Goal: Transaction & Acquisition: Obtain resource

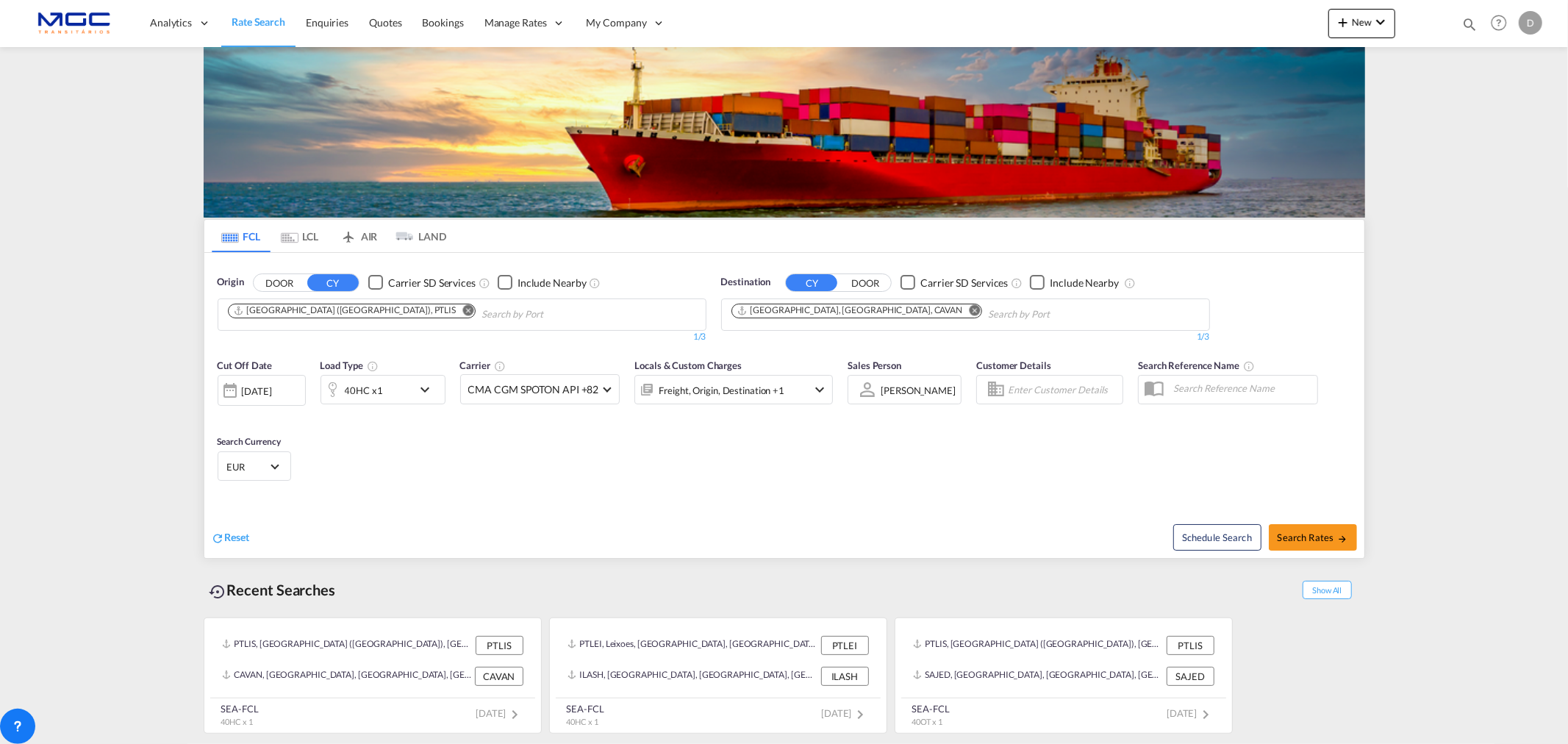
click at [462, 311] on md-icon "Remove" at bounding box center [468, 310] width 11 height 11
click at [969, 307] on md-icon "Remove" at bounding box center [974, 310] width 11 height 11
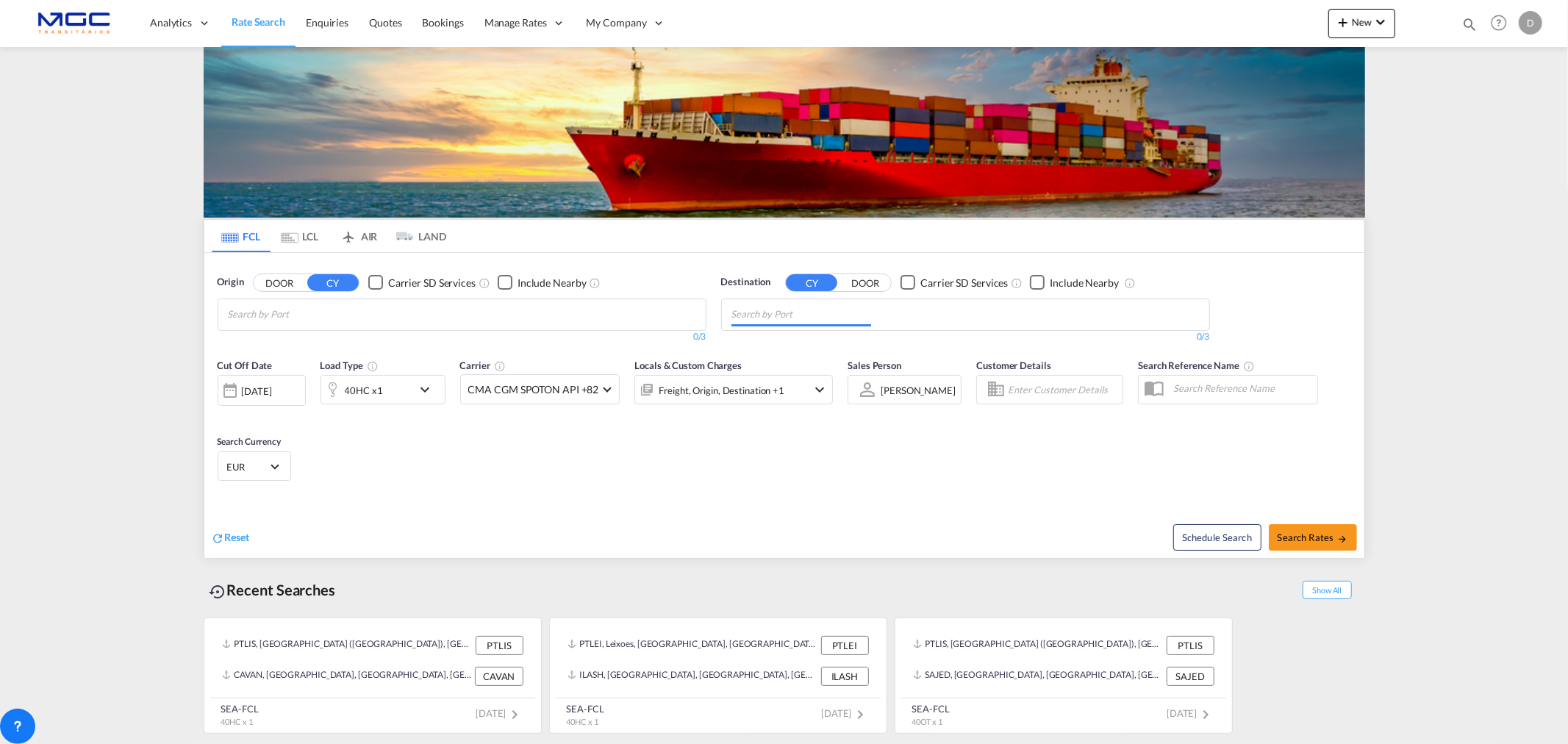
click at [285, 316] on body "Analytics Reports Dashboard Rate Search Enquiries Quotes Bookings" at bounding box center [784, 372] width 1568 height 744
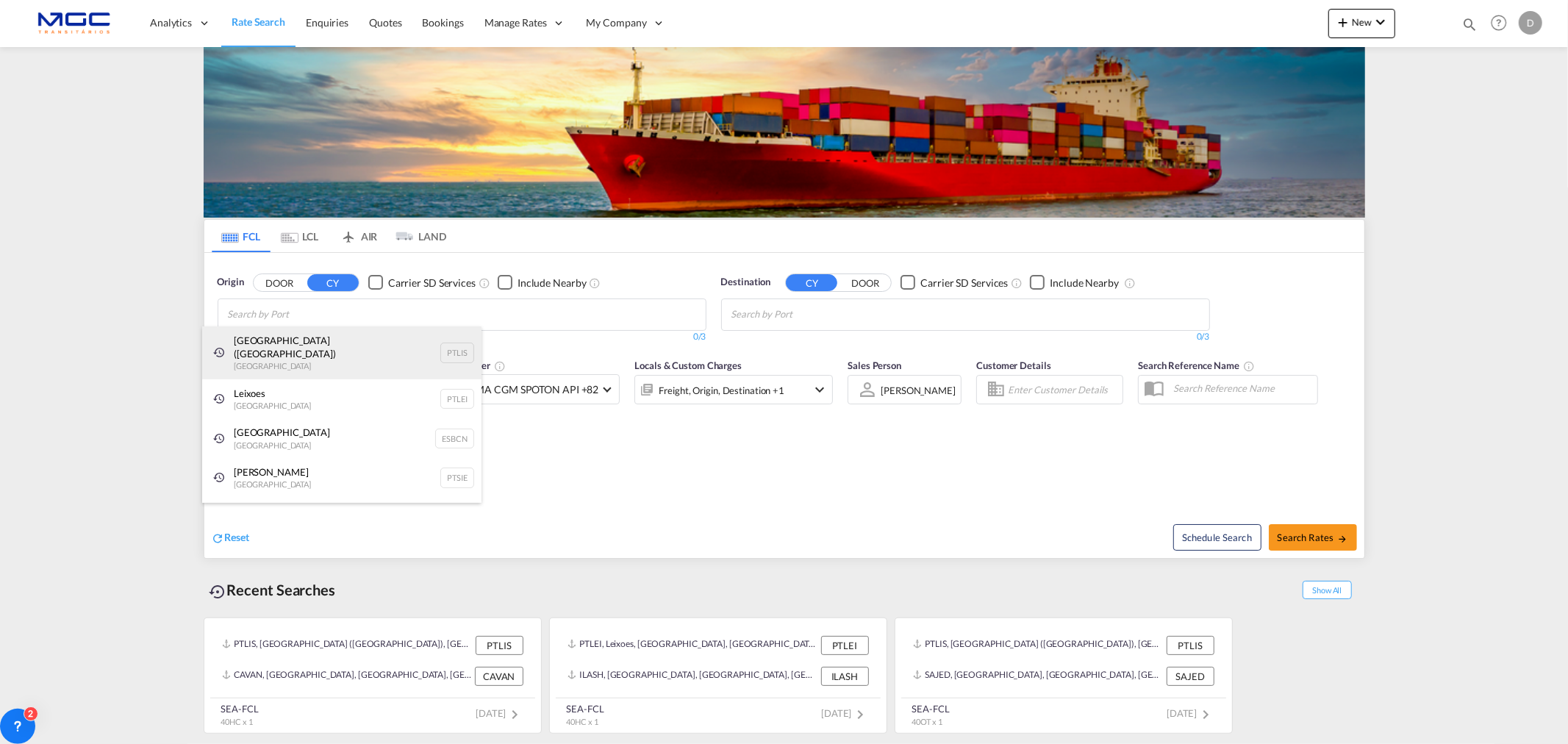
click at [299, 352] on div "[GEOGRAPHIC_DATA] ([GEOGRAPHIC_DATA]) [GEOGRAPHIC_DATA] PTLIS" at bounding box center [342, 353] width 279 height 53
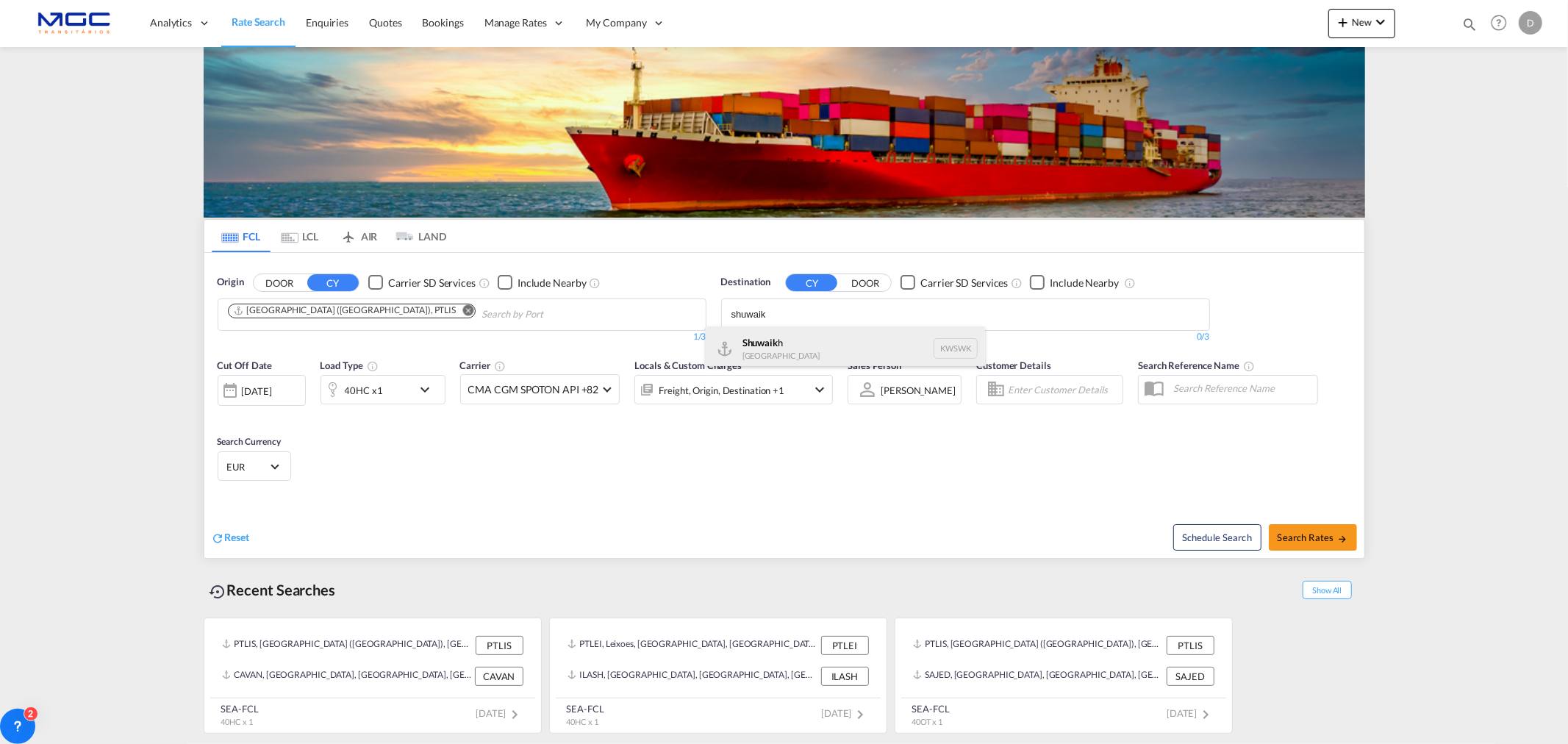
type input "shuwaik"
click at [804, 340] on div "Shuwaik h [GEOGRAPHIC_DATA] KWSWK" at bounding box center [845, 349] width 279 height 44
click at [398, 400] on div "40HC x1" at bounding box center [366, 390] width 91 height 29
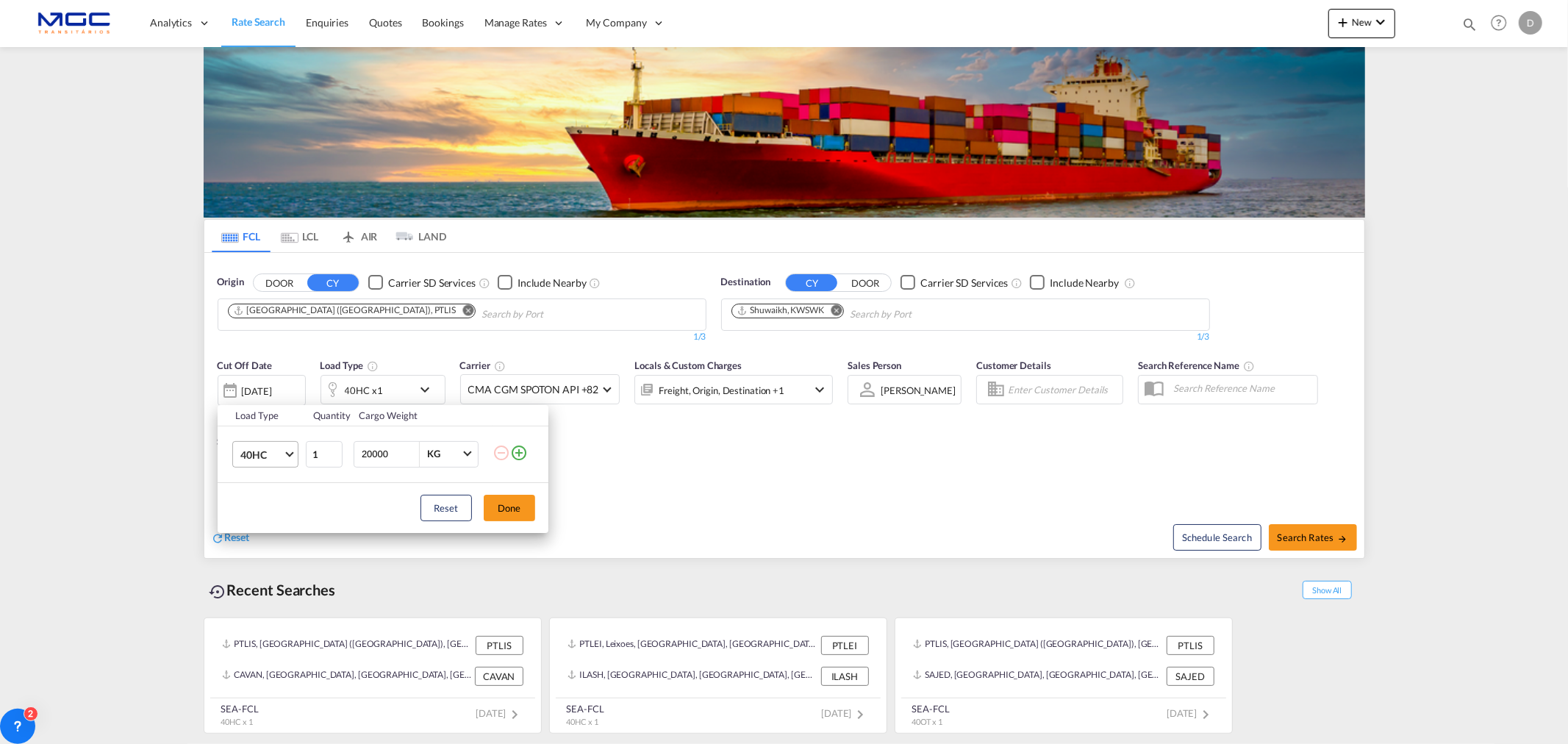
click at [279, 446] on md-select-value "40HC" at bounding box center [269, 455] width 59 height 25
click at [267, 376] on md-option "20GP" at bounding box center [277, 384] width 100 height 36
click at [516, 511] on button "Done" at bounding box center [510, 508] width 52 height 27
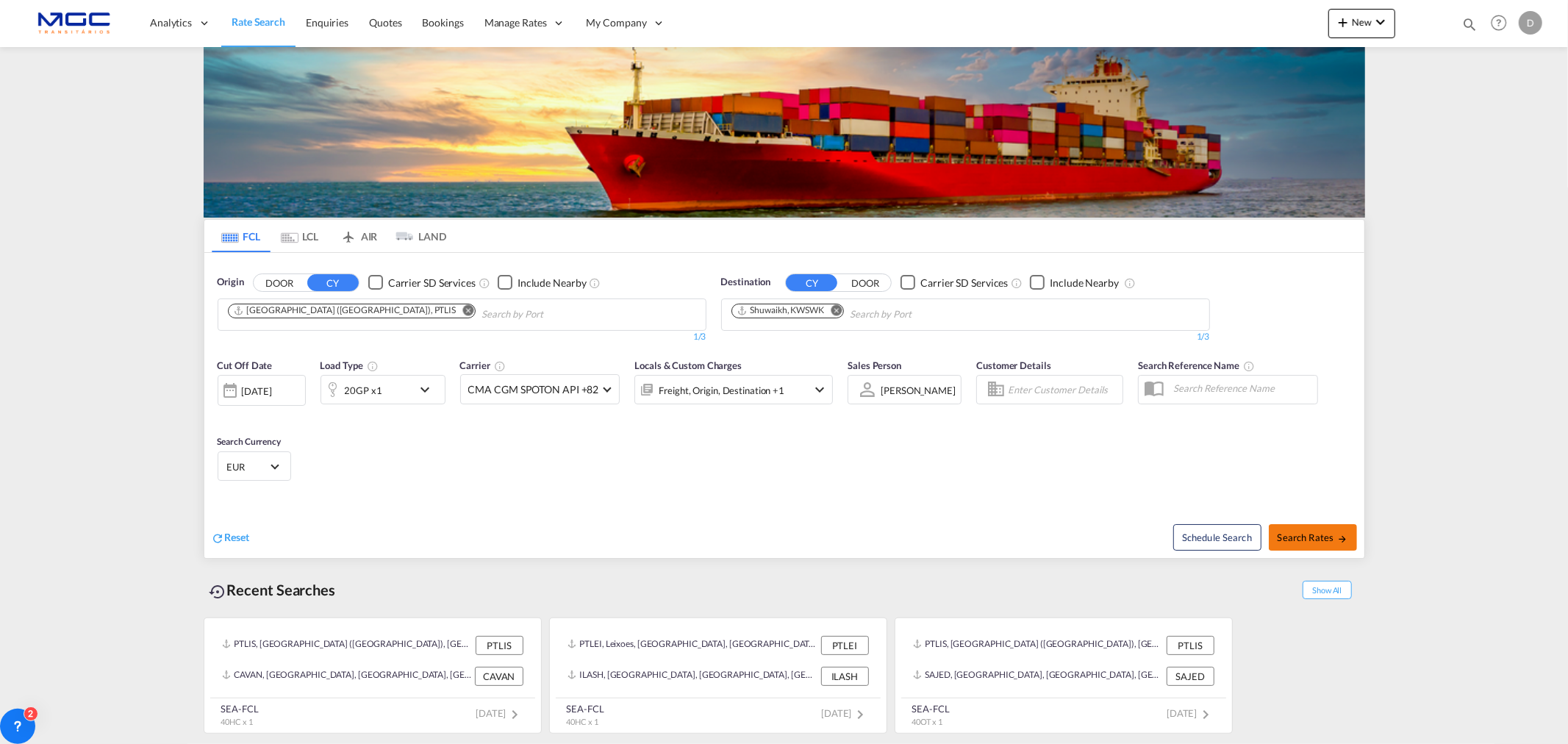
click at [1305, 538] on span "Search Rates" at bounding box center [1312, 538] width 70 height 12
type input "PTLIS to KWSWK / [DATE]"
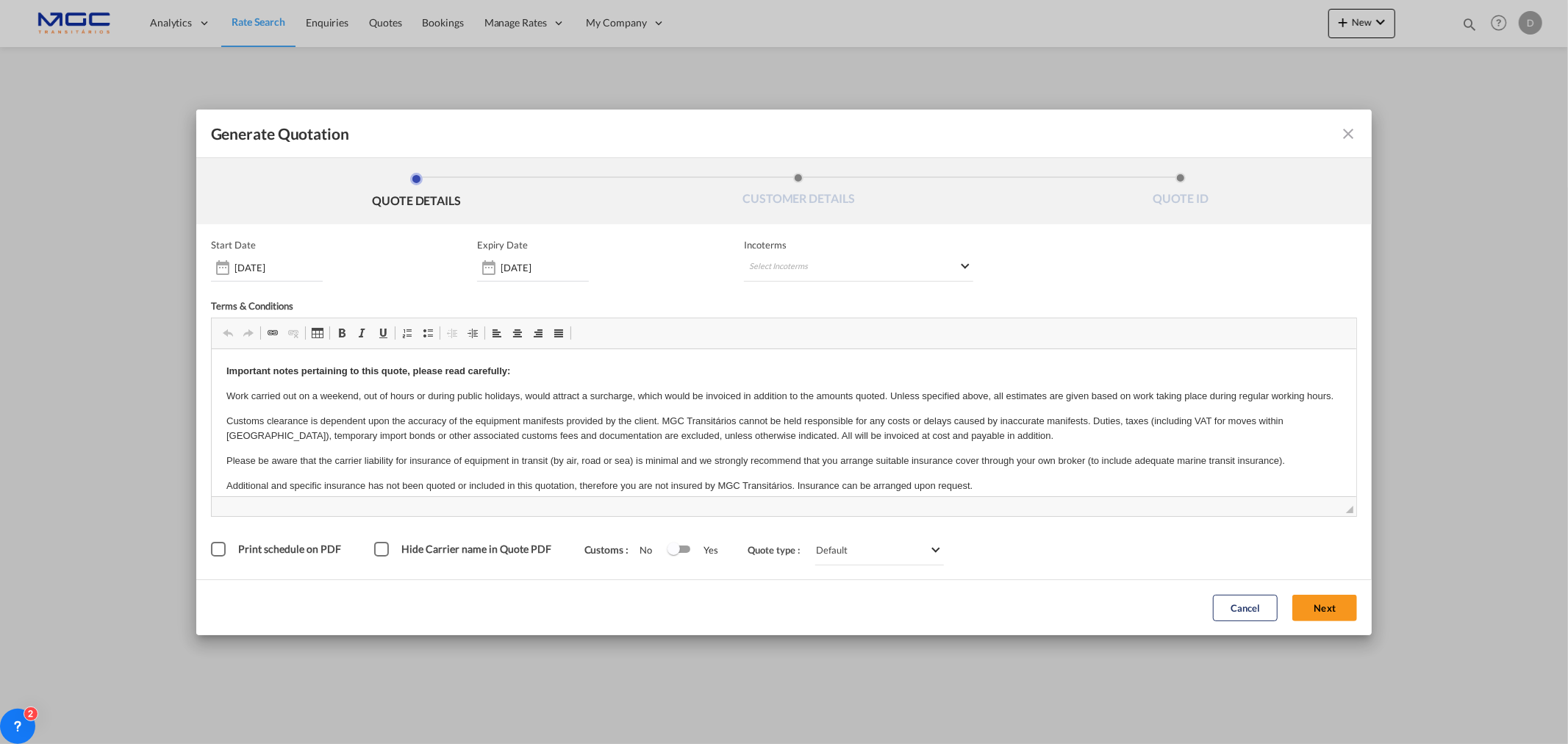
drag, startPoint x: 1339, startPoint y: 607, endPoint x: 1327, endPoint y: 607, distance: 12.0
click at [1339, 607] on button "Next" at bounding box center [1324, 609] width 65 height 27
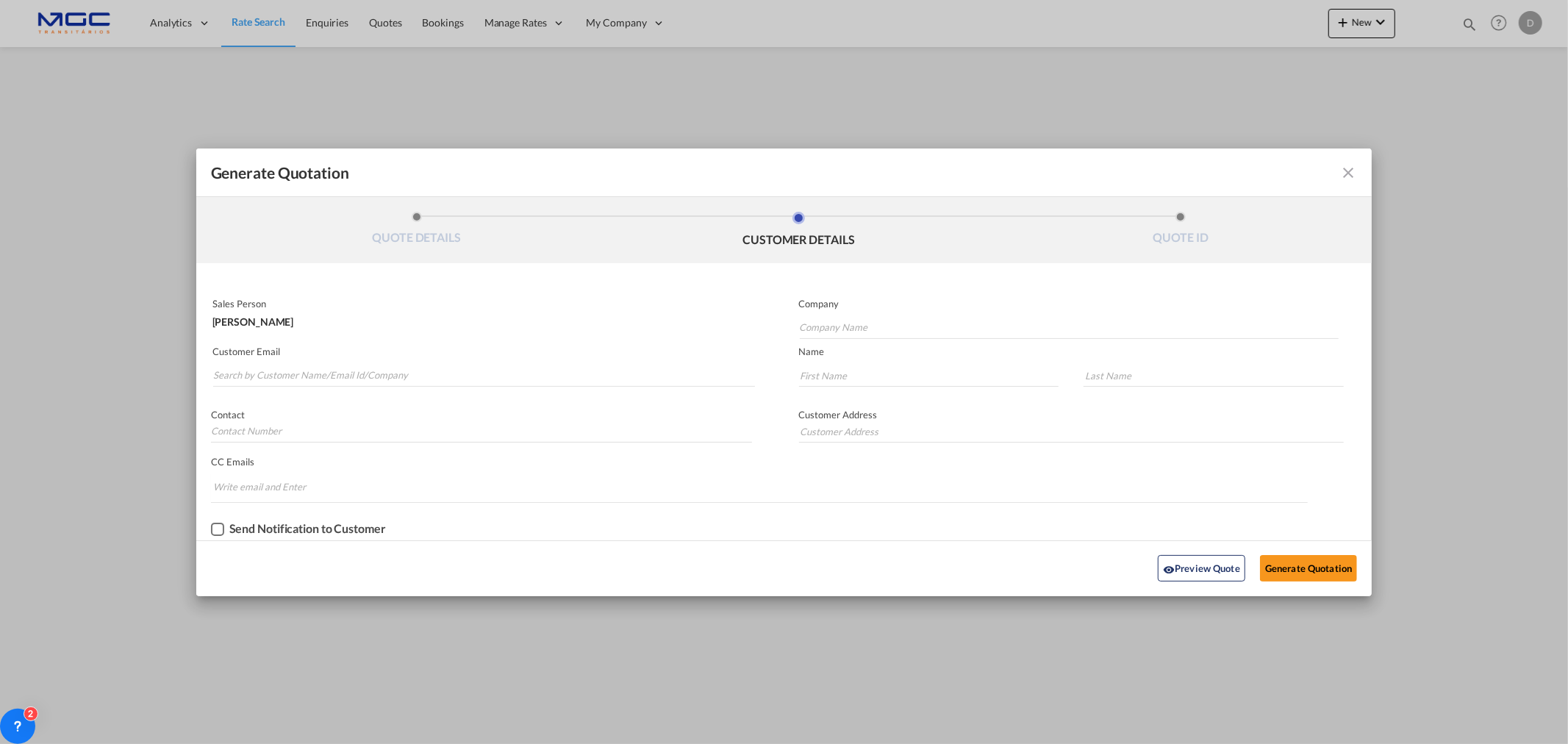
click at [284, 362] on md-autocomplete-wrap "Generate QuotationQUOTE ..." at bounding box center [484, 372] width 543 height 29
click at [282, 373] on input "Search by Customer Name/Email Id/Company" at bounding box center [484, 376] width 542 height 22
paste input "[PERSON_NAME] <[EMAIL_ADDRESS][DOMAIN_NAME]>"
drag, startPoint x: 273, startPoint y: 373, endPoint x: 193, endPoint y: 354, distance: 82.2
click at [197, 369] on div "Customer Email [PERSON_NAME] <[EMAIL_ADDRESS][DOMAIN_NAME]>" at bounding box center [490, 368] width 588 height 53
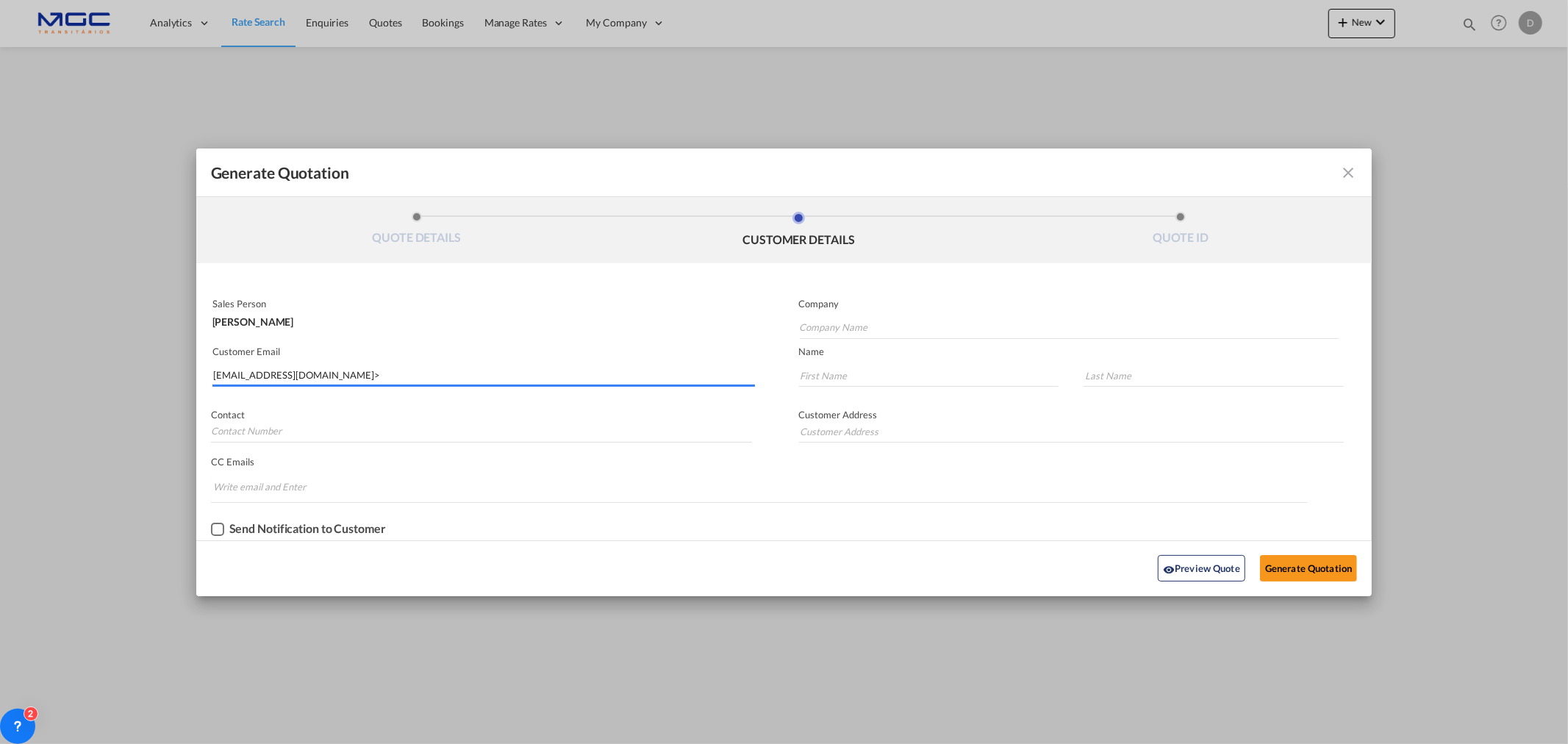
click at [299, 372] on input "[EMAIL_ADDRESS][DOMAIN_NAME]>" at bounding box center [484, 376] width 542 height 22
type input "[EMAIL_ADDRESS][DOMAIN_NAME]"
click at [839, 321] on input "Company Name" at bounding box center [1069, 328] width 539 height 22
type input "Actoco"
click at [837, 371] on input "Generate QuotationQUOTE ..." at bounding box center [929, 376] width 261 height 22
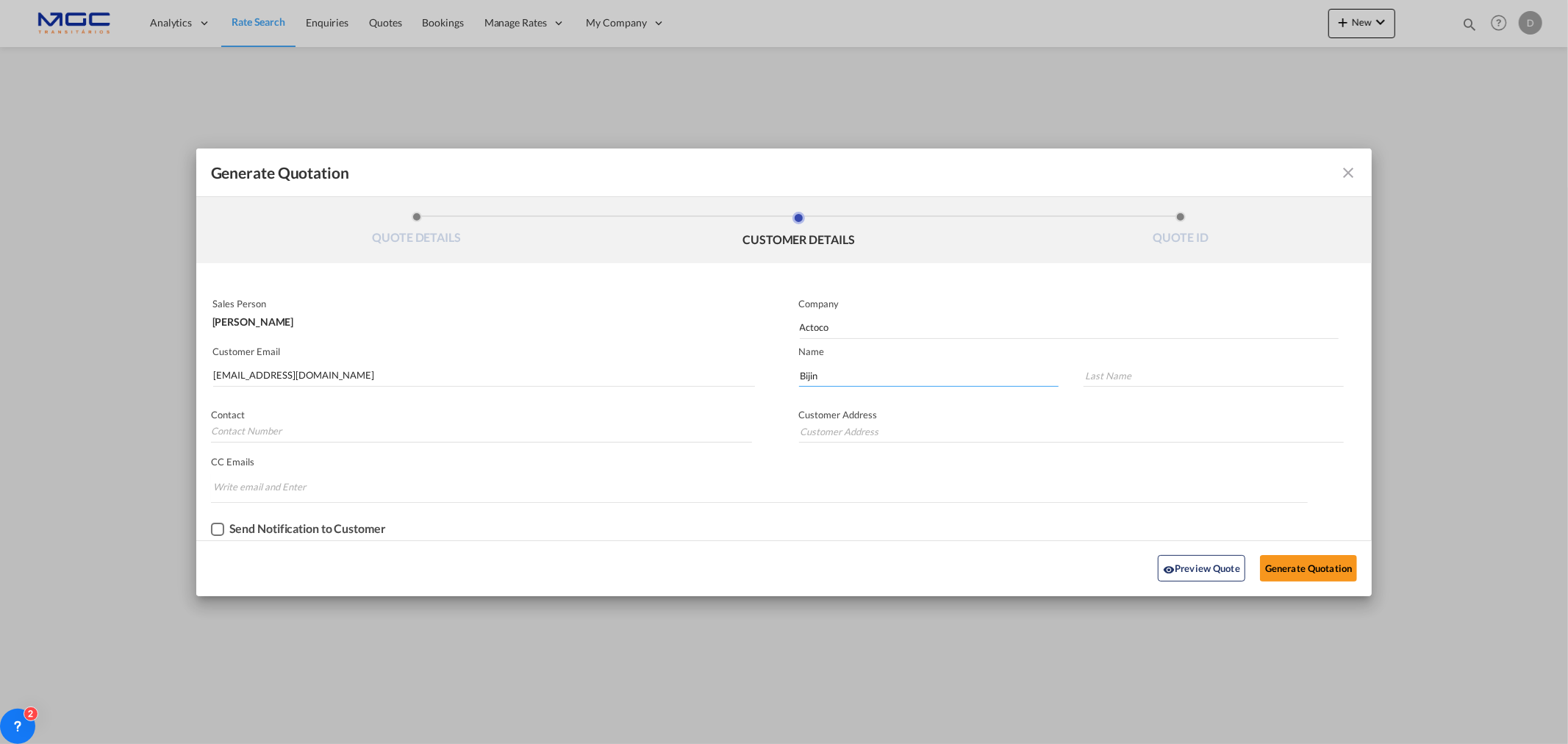
type input "Bijin"
type input "[PERSON_NAME]"
click at [1283, 570] on button "Generate Quotation" at bounding box center [1308, 569] width 97 height 27
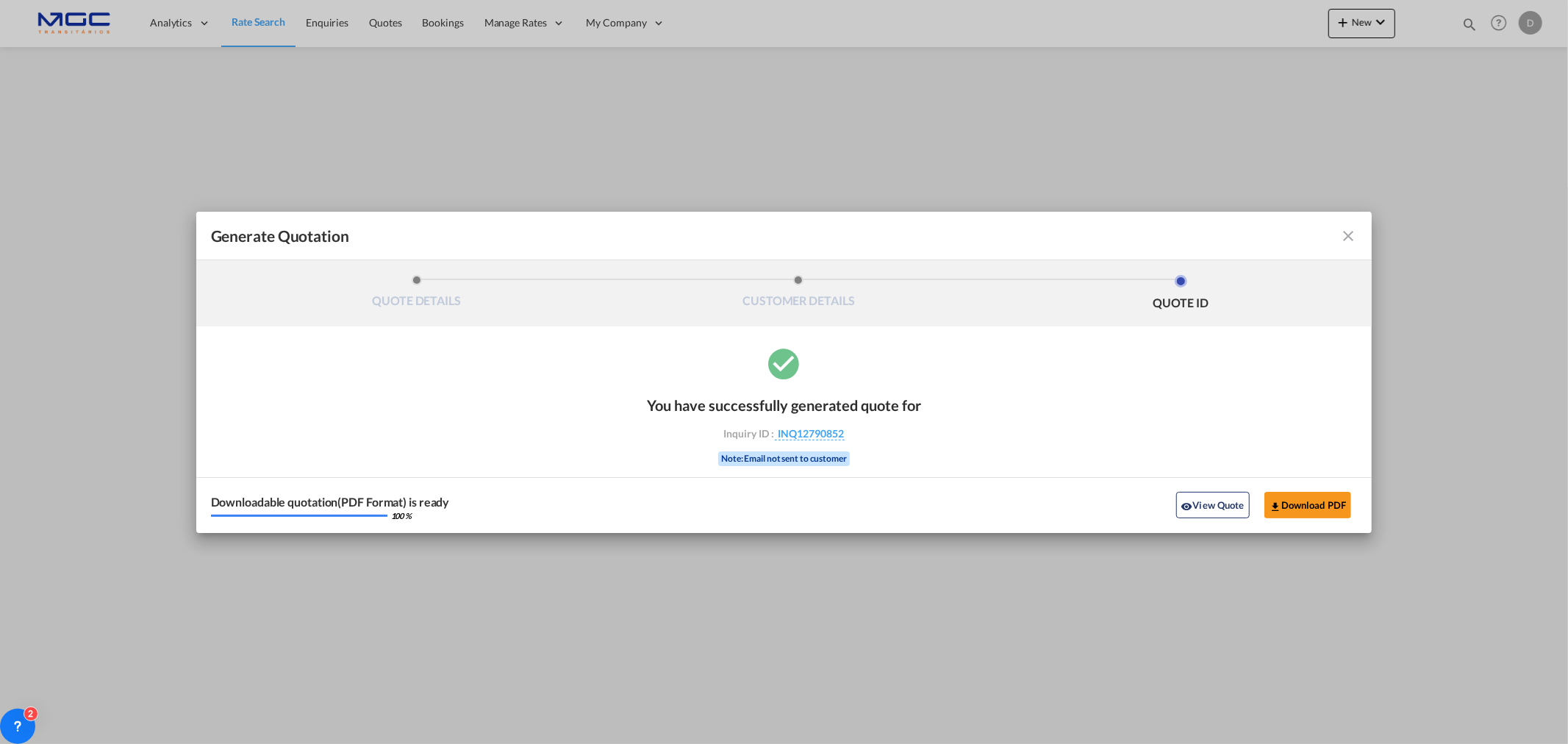
drag, startPoint x: 938, startPoint y: 218, endPoint x: 1082, endPoint y: 189, distance: 146.9
click at [938, 147] on div "Generate Quotation QUOTE DETAILS CUSTOMER DETAILS QUOTE ID Start Date [DATE] Ex…" at bounding box center [784, 372] width 1568 height 744
click at [1312, 505] on button "Download PDF" at bounding box center [1308, 505] width 87 height 27
click at [1346, 239] on md-icon "icon-close fg-AAA8AD cursor m-0" at bounding box center [1348, 236] width 18 height 18
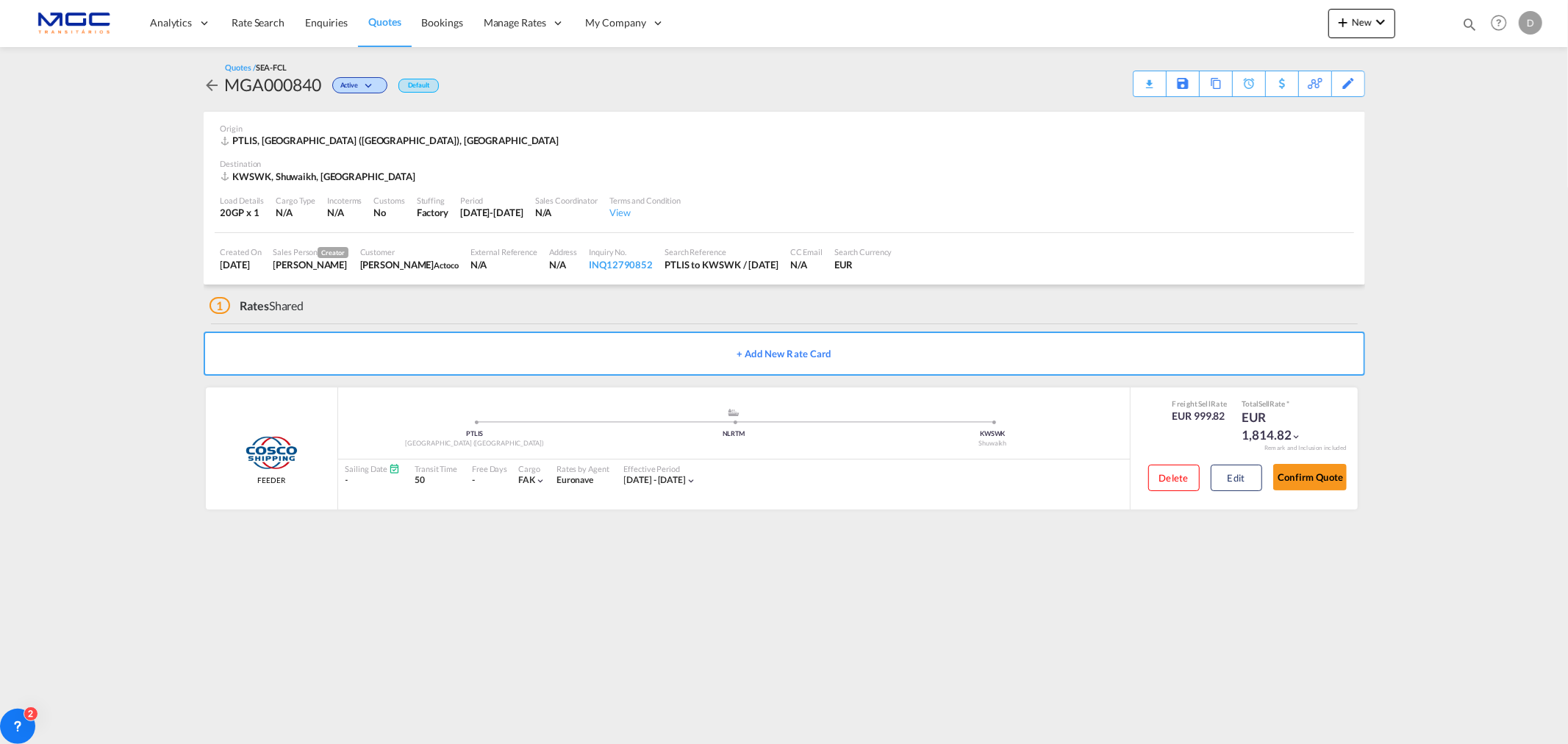
click at [201, 79] on div "Activity Monitor Quotation created 4 minutes ago | [PERSON_NAME] Quote Status C…" at bounding box center [784, 291] width 1176 height 489
click at [213, 87] on md-icon "icon-arrow-left" at bounding box center [213, 85] width 18 height 18
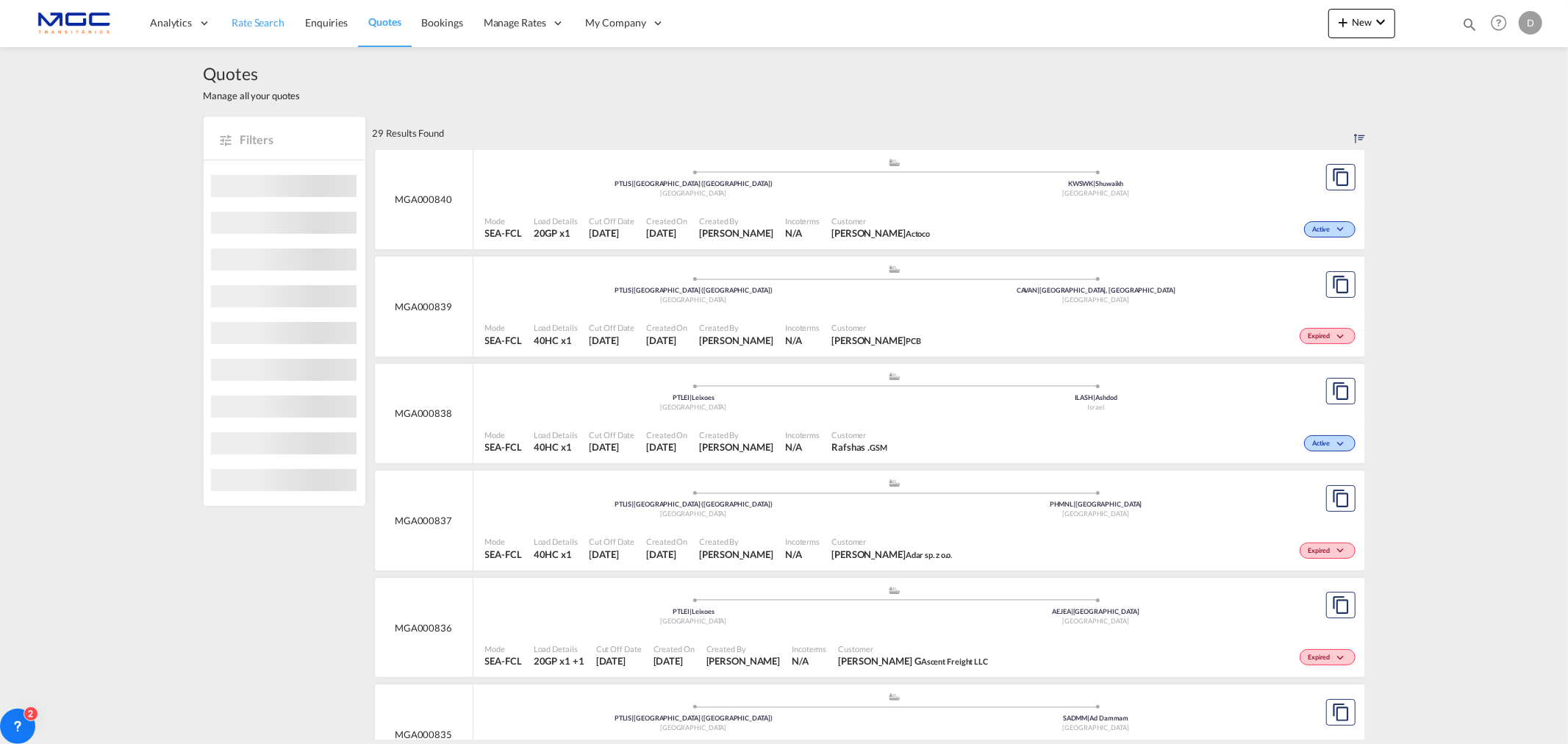
click at [243, 26] on span "Rate Search" at bounding box center [258, 22] width 53 height 12
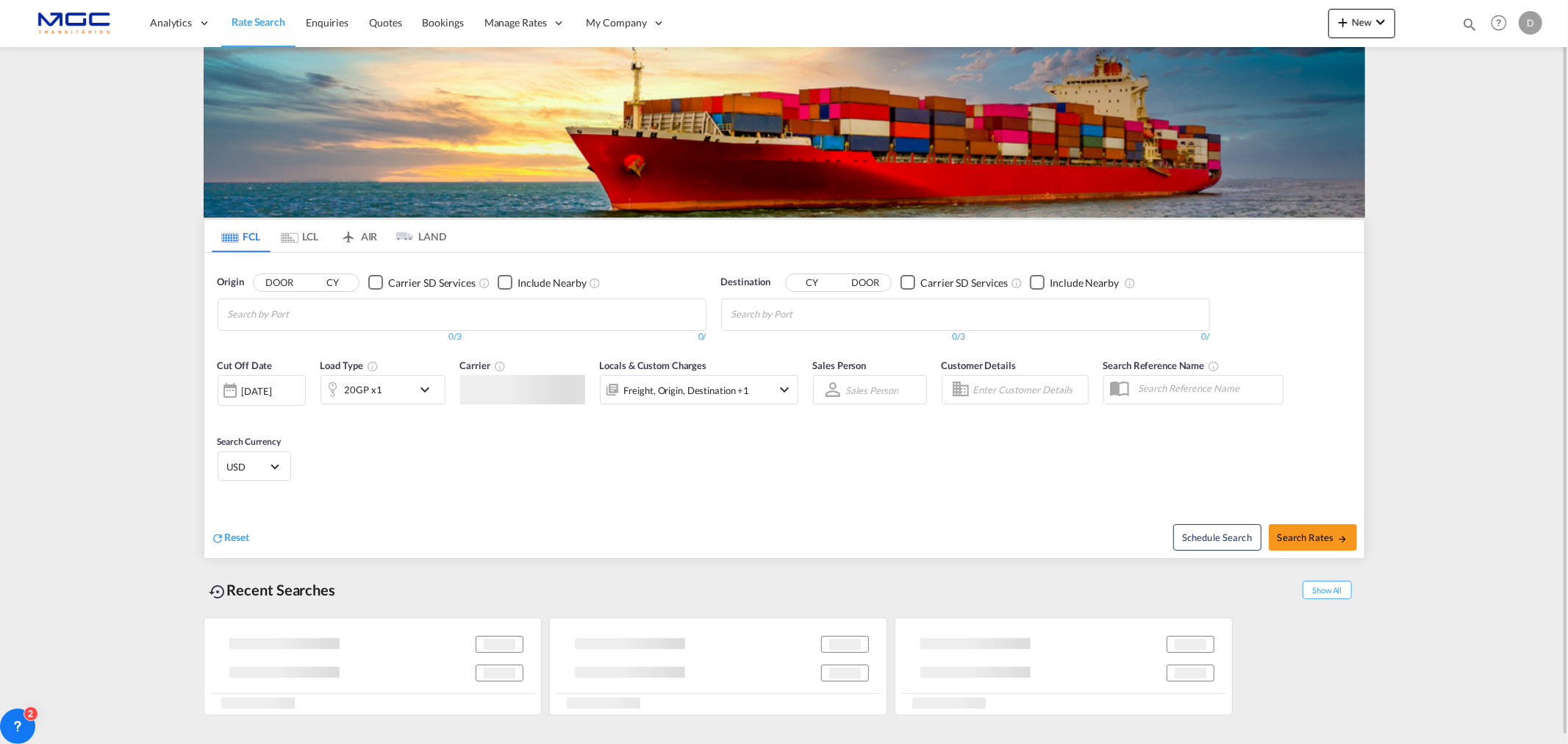
click at [258, 23] on span "Rate Search" at bounding box center [258, 21] width 53 height 12
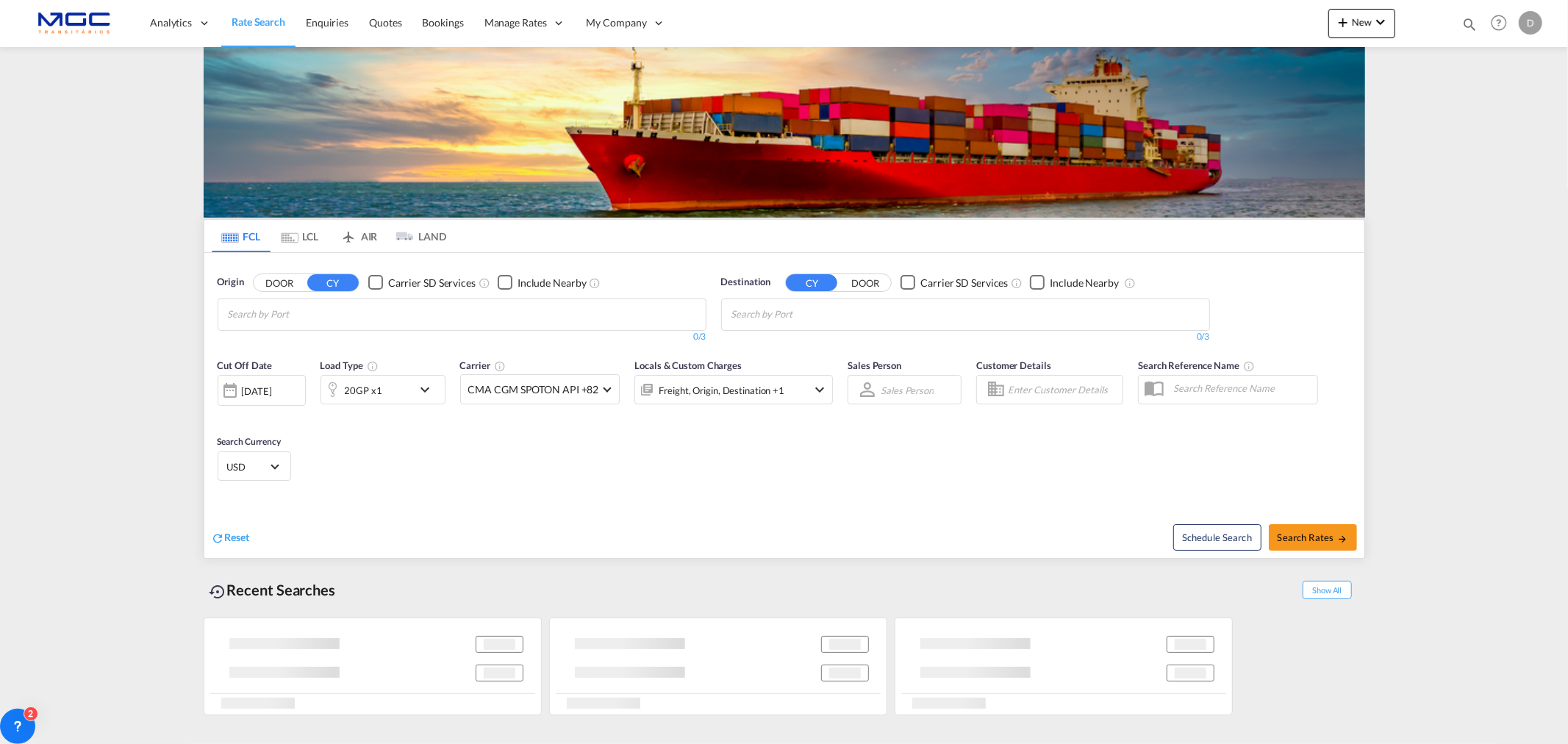
click at [281, 317] on input "Chips input." at bounding box center [297, 315] width 140 height 23
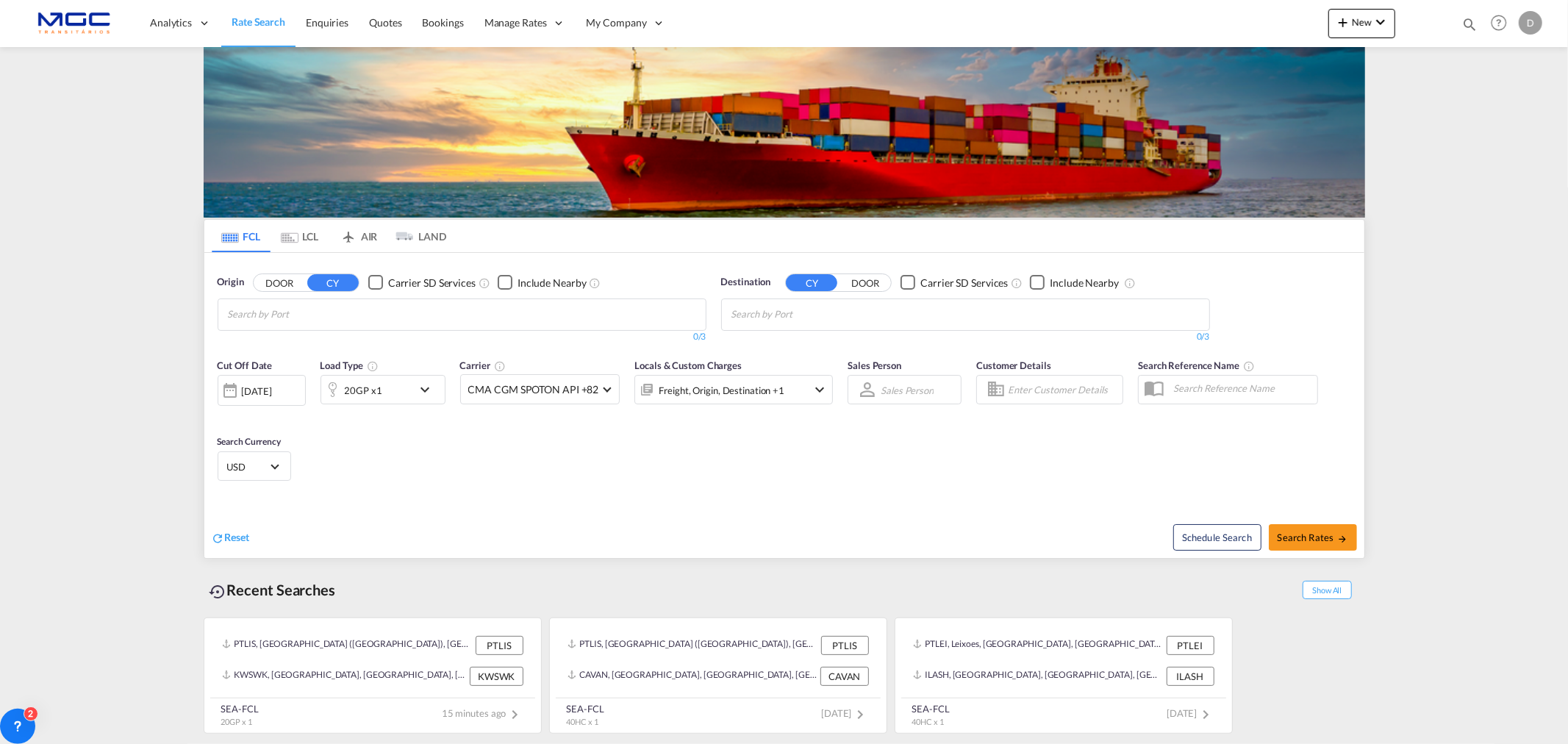
click at [324, 306] on body "Analytics Reports Dashboard Rate Search Enquiries Quotes Bookings" at bounding box center [784, 372] width 1568 height 744
drag, startPoint x: 324, startPoint y: 306, endPoint x: 309, endPoint y: 321, distance: 21.2
click at [260, 313] on body "Analytics Reports Dashboard Rate Search Enquiries Quotes Bookings" at bounding box center [784, 372] width 1568 height 744
type input "leixoe"
drag, startPoint x: 287, startPoint y: 351, endPoint x: 844, endPoint y: 317, distance: 558.0
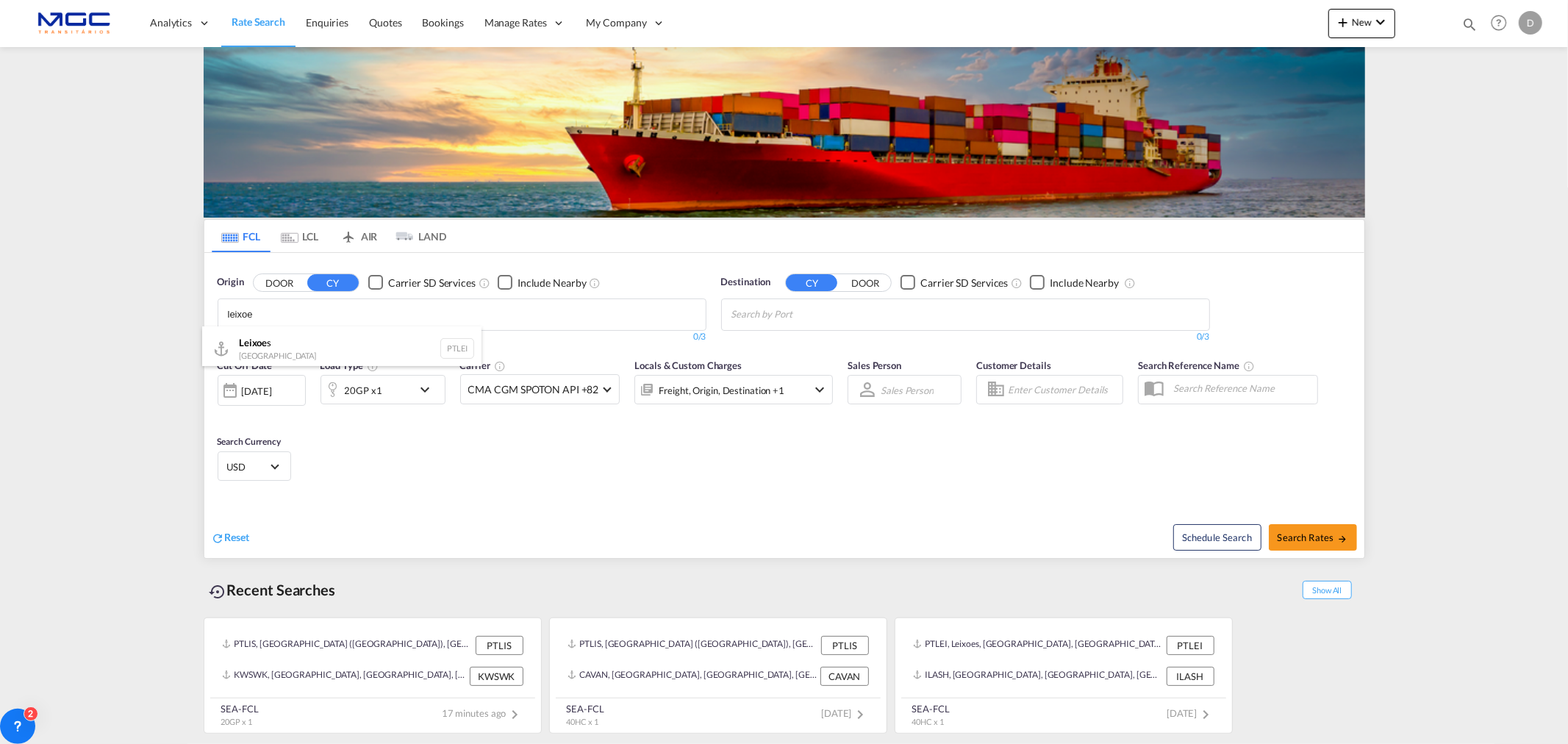
click at [288, 351] on div "Leixoe s Portugal PTLEI" at bounding box center [342, 349] width 279 height 44
click at [845, 317] on input "Chips input." at bounding box center [800, 315] width 140 height 23
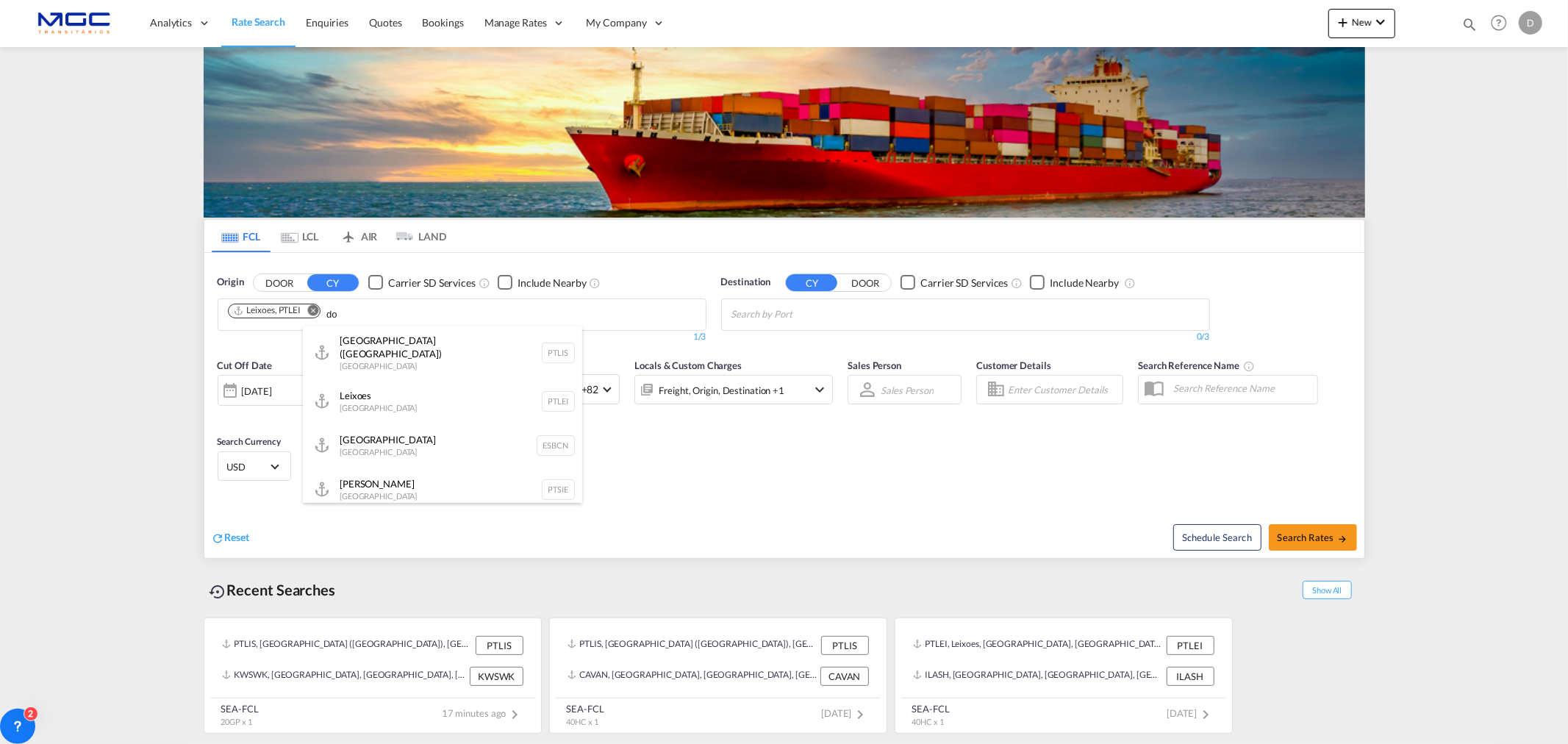
type input "d"
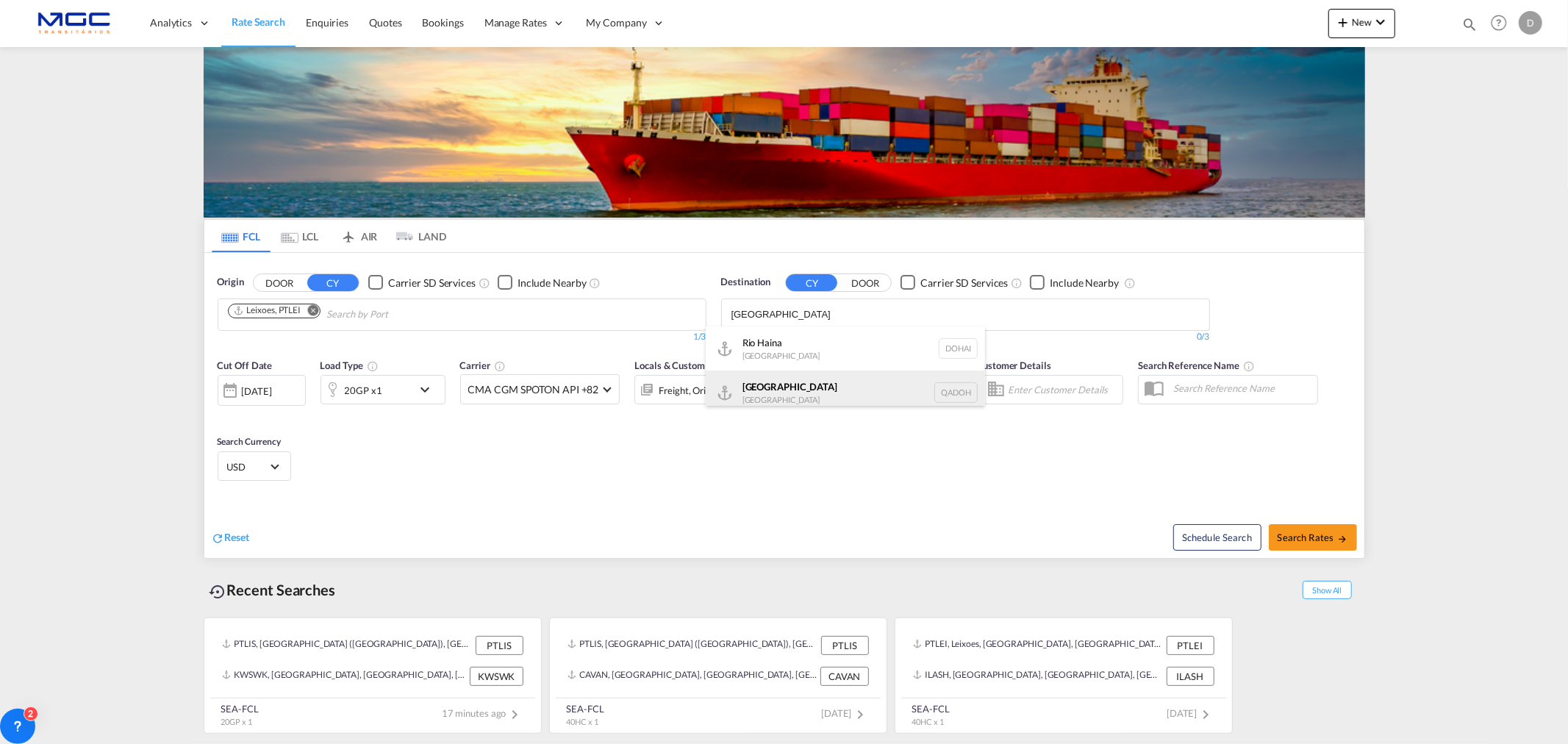
type input "[GEOGRAPHIC_DATA]"
click at [812, 379] on div "Doha [GEOGRAPHIC_DATA] [GEOGRAPHIC_DATA]" at bounding box center [845, 393] width 279 height 44
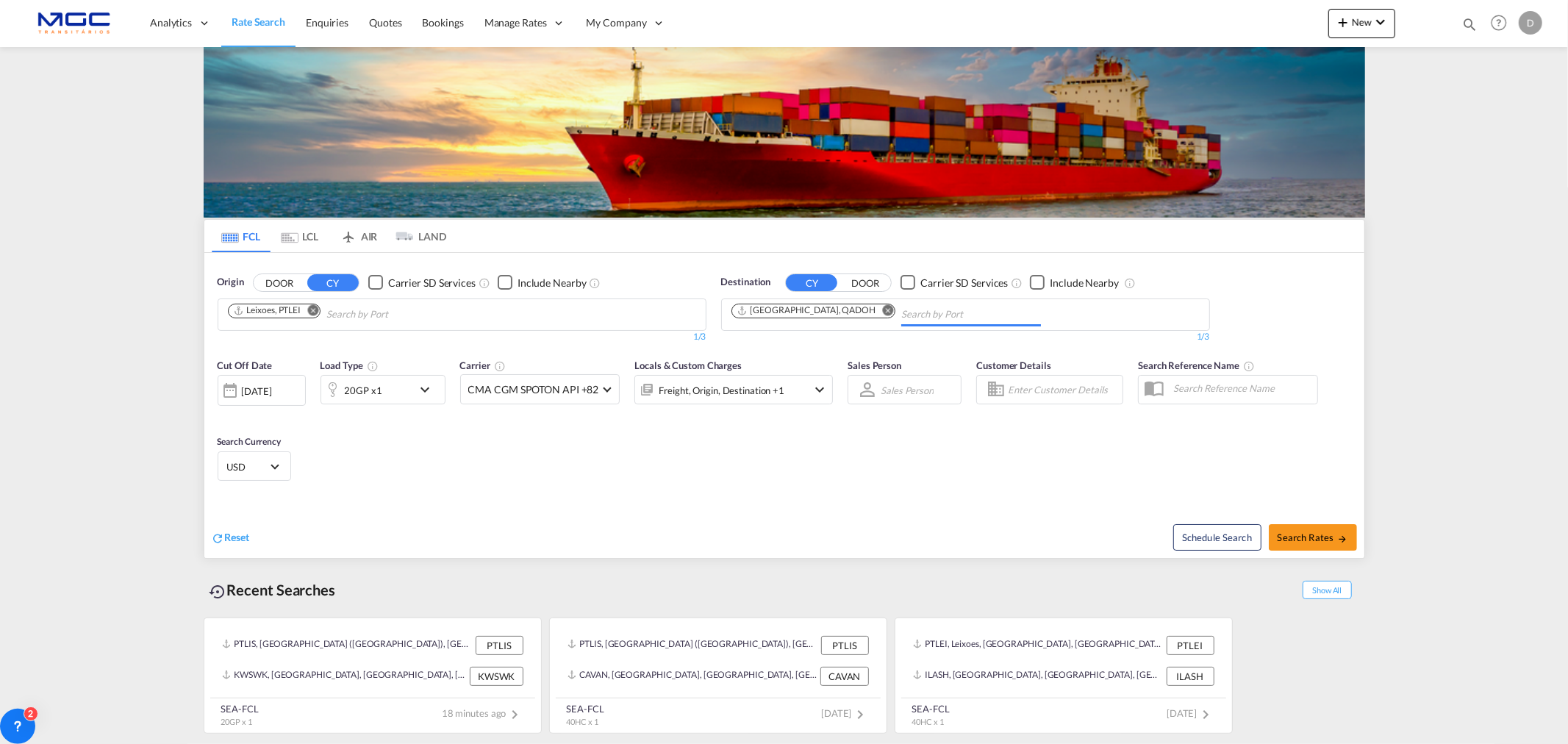
drag, startPoint x: 244, startPoint y: 479, endPoint x: 251, endPoint y: 473, distance: 9.2
click at [245, 479] on div "USD د.إ AED [GEOGRAPHIC_DATA] Dirham Af AFN Afghan afghani Lek ALL [GEOGRAPHIC_…" at bounding box center [254, 465] width 74 height 29
click at [251, 473] on span "USD" at bounding box center [247, 466] width 41 height 13
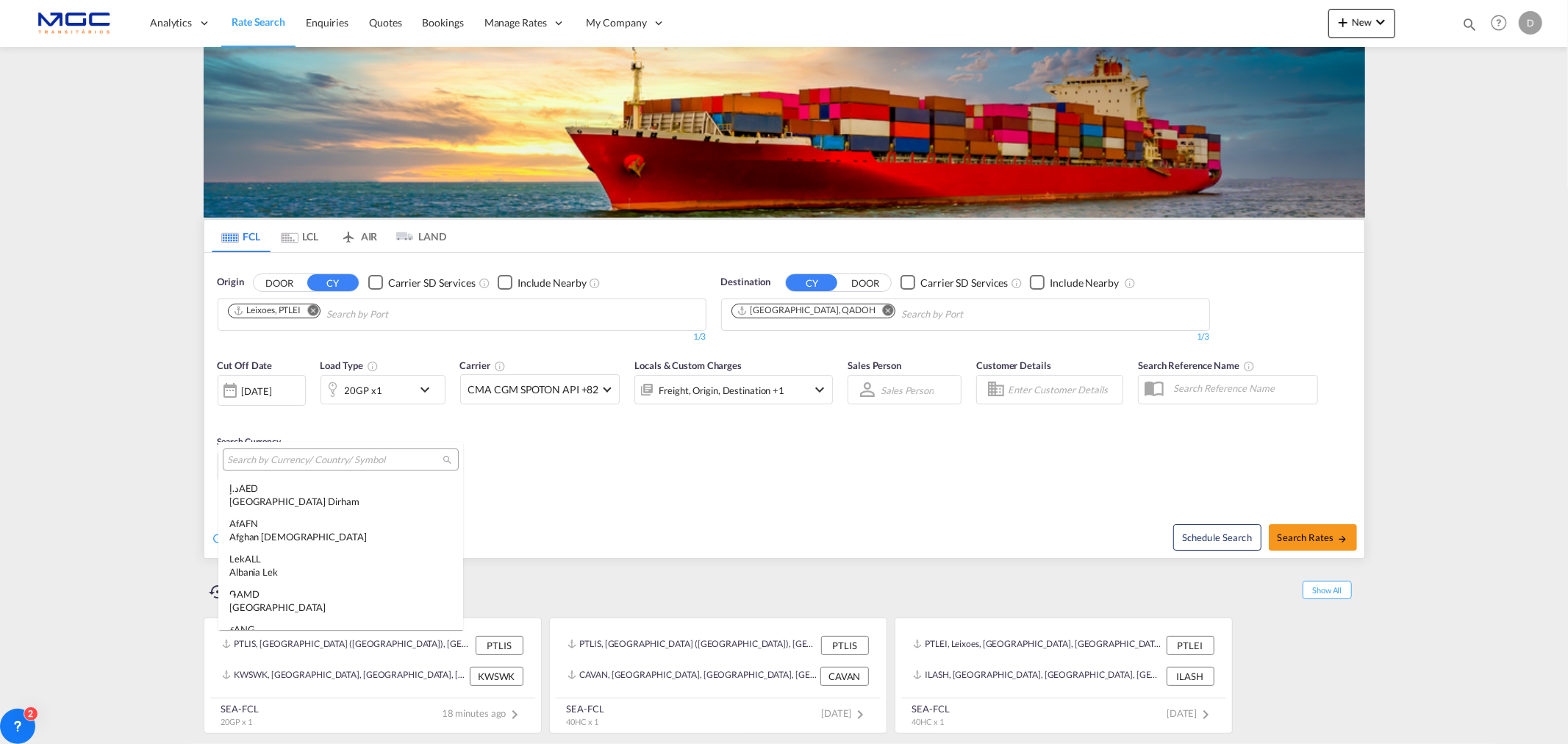
scroll to position [5077, 0]
click at [259, 460] on input "search" at bounding box center [334, 460] width 215 height 13
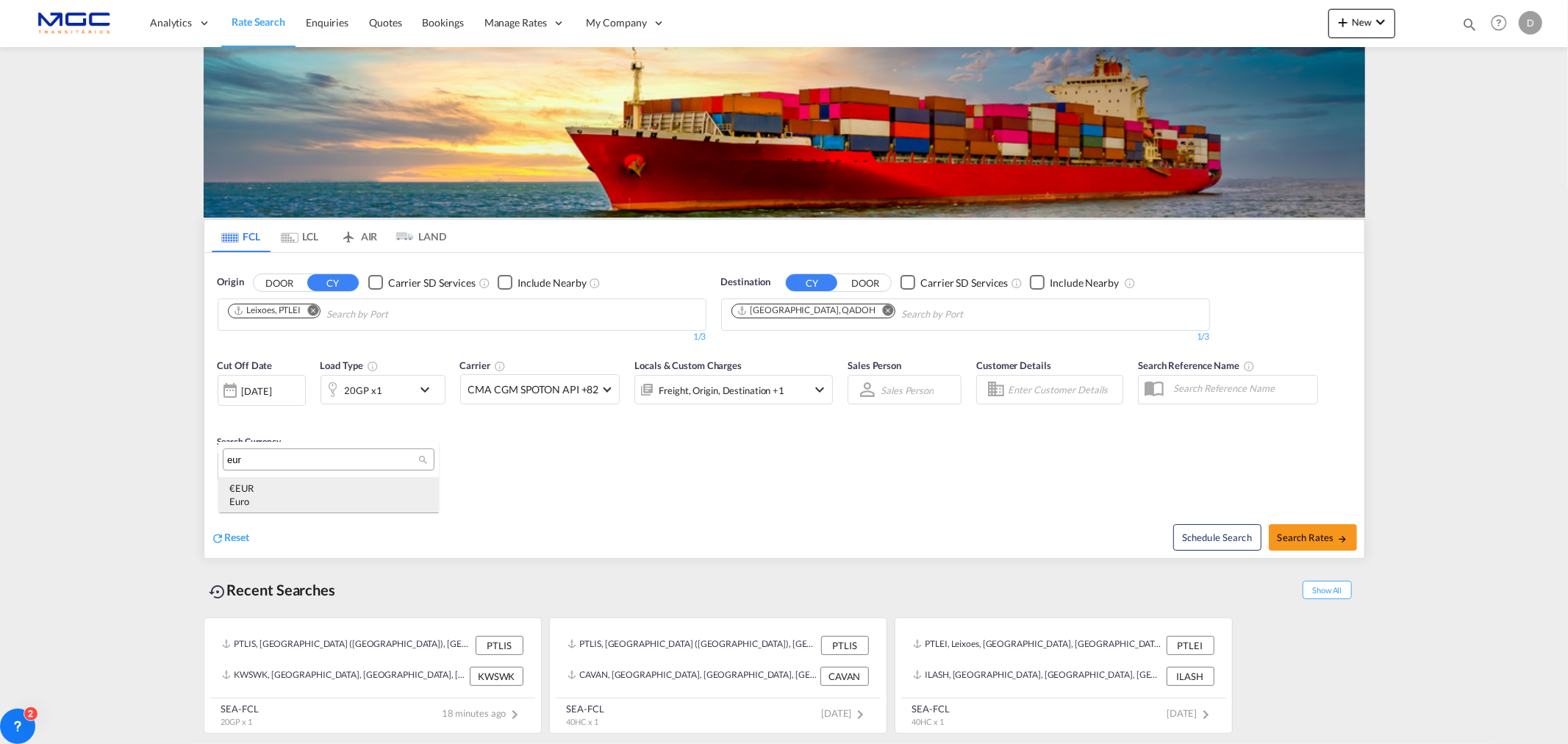
type input "eur"
click at [1346, 545] on md-icon "icon-arrow-right" at bounding box center [1342, 539] width 11 height 11
type input "PTLEI to QADOH / [DATE]"
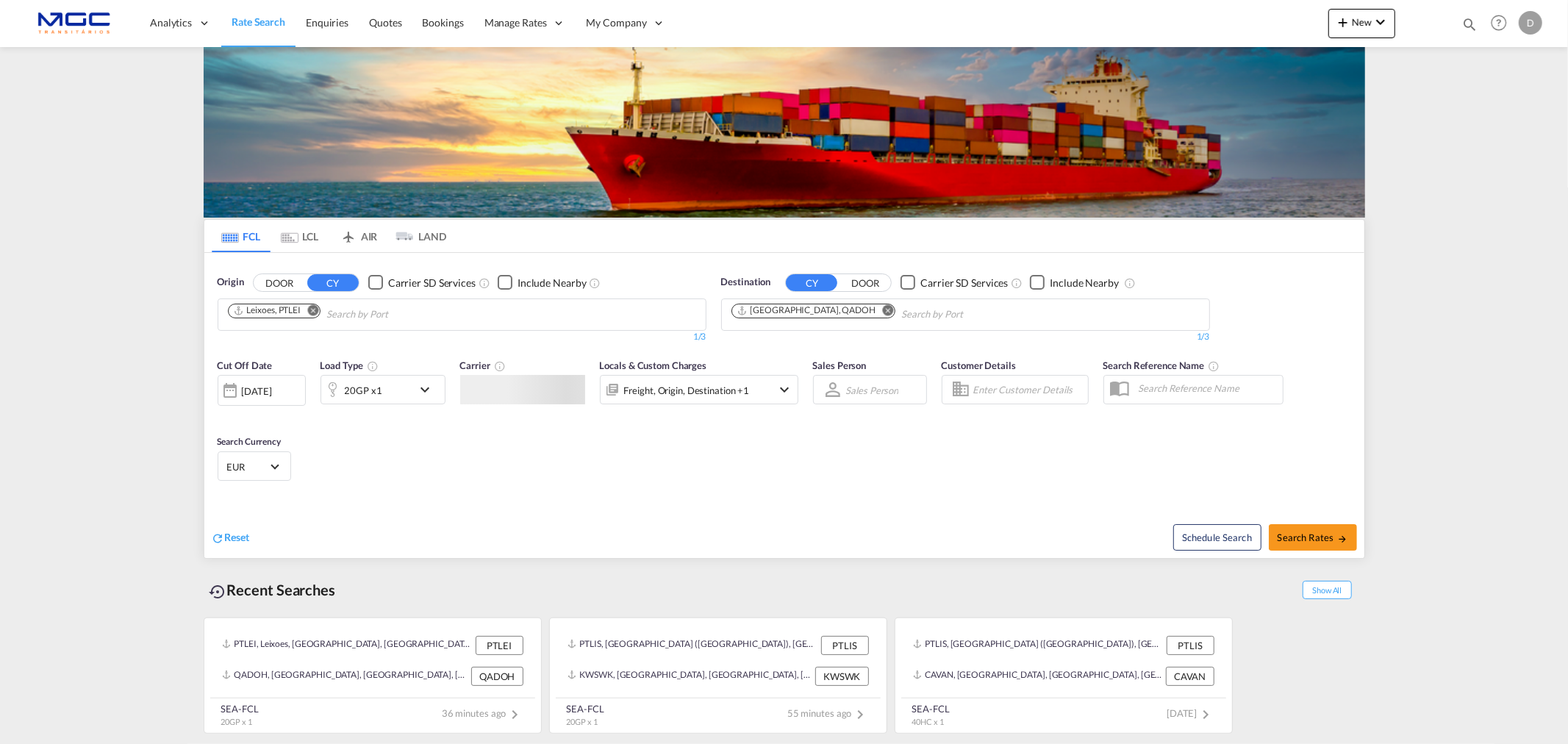
click at [288, 319] on md-chips-wrap "Leixoes, PTLEI" at bounding box center [350, 312] width 247 height 28
click at [882, 313] on md-icon "Remove" at bounding box center [888, 310] width 11 height 11
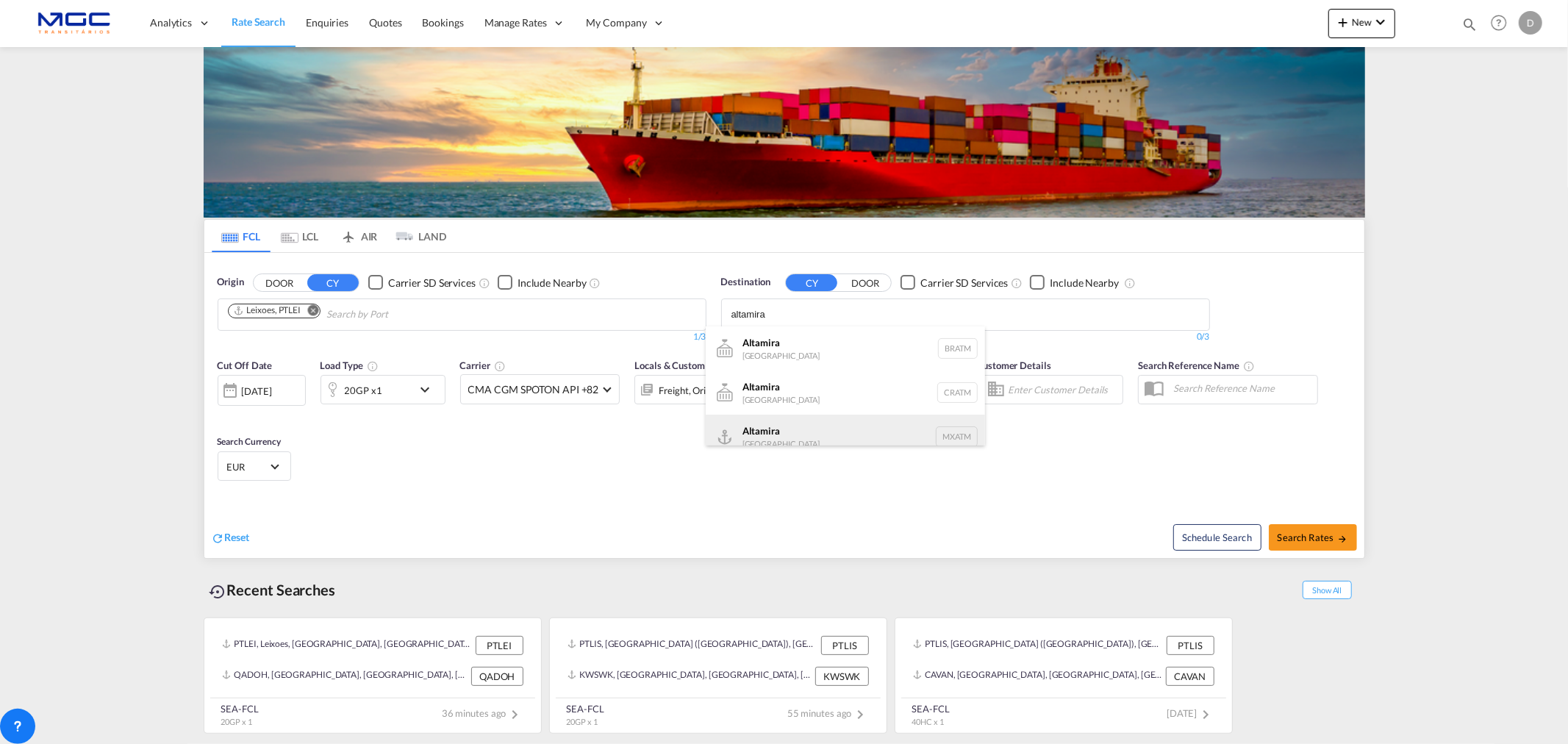
type input "altamira"
click at [813, 426] on div "Altamira Mexico MXATM" at bounding box center [845, 437] width 279 height 44
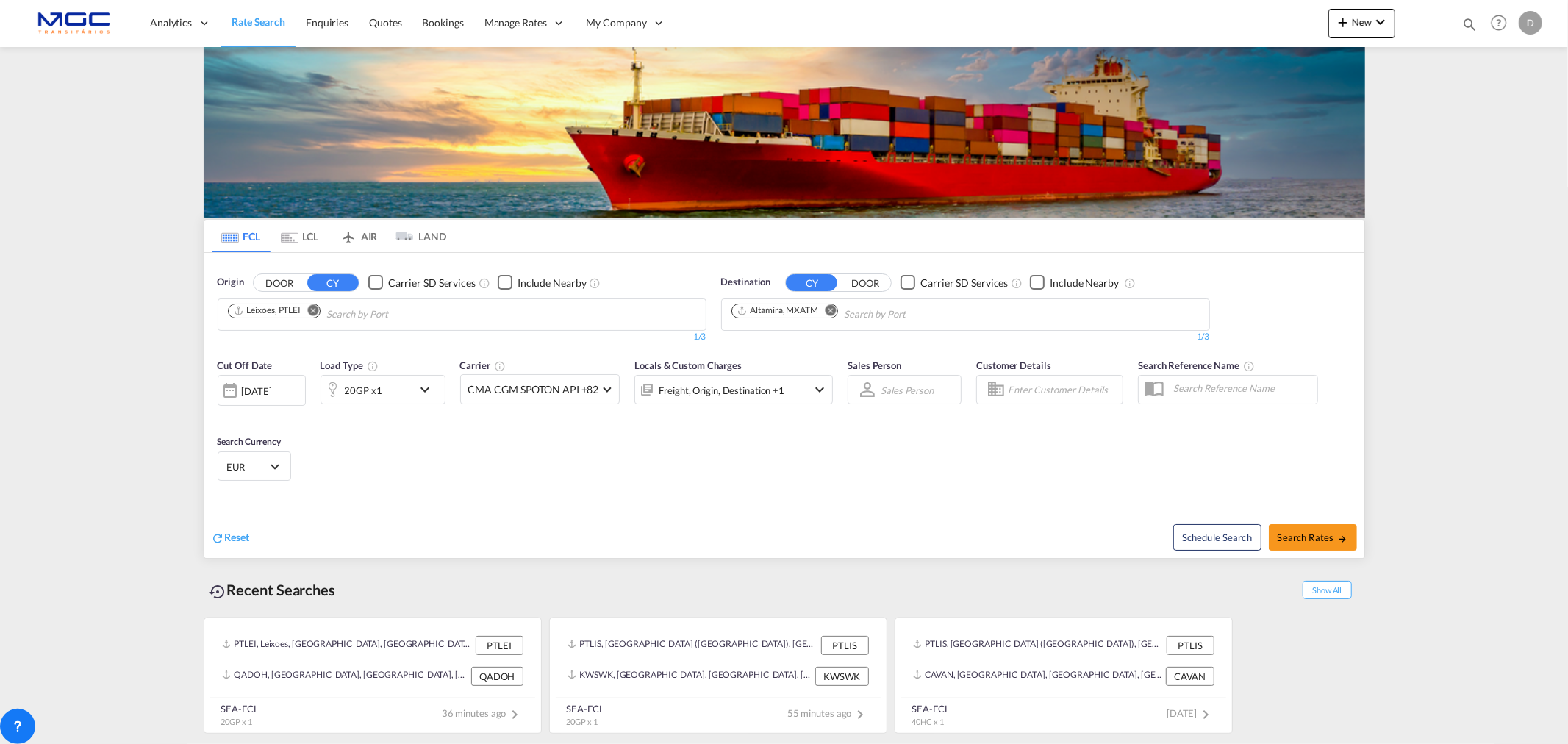
click at [426, 388] on md-icon "icon-chevron-down" at bounding box center [429, 390] width 25 height 18
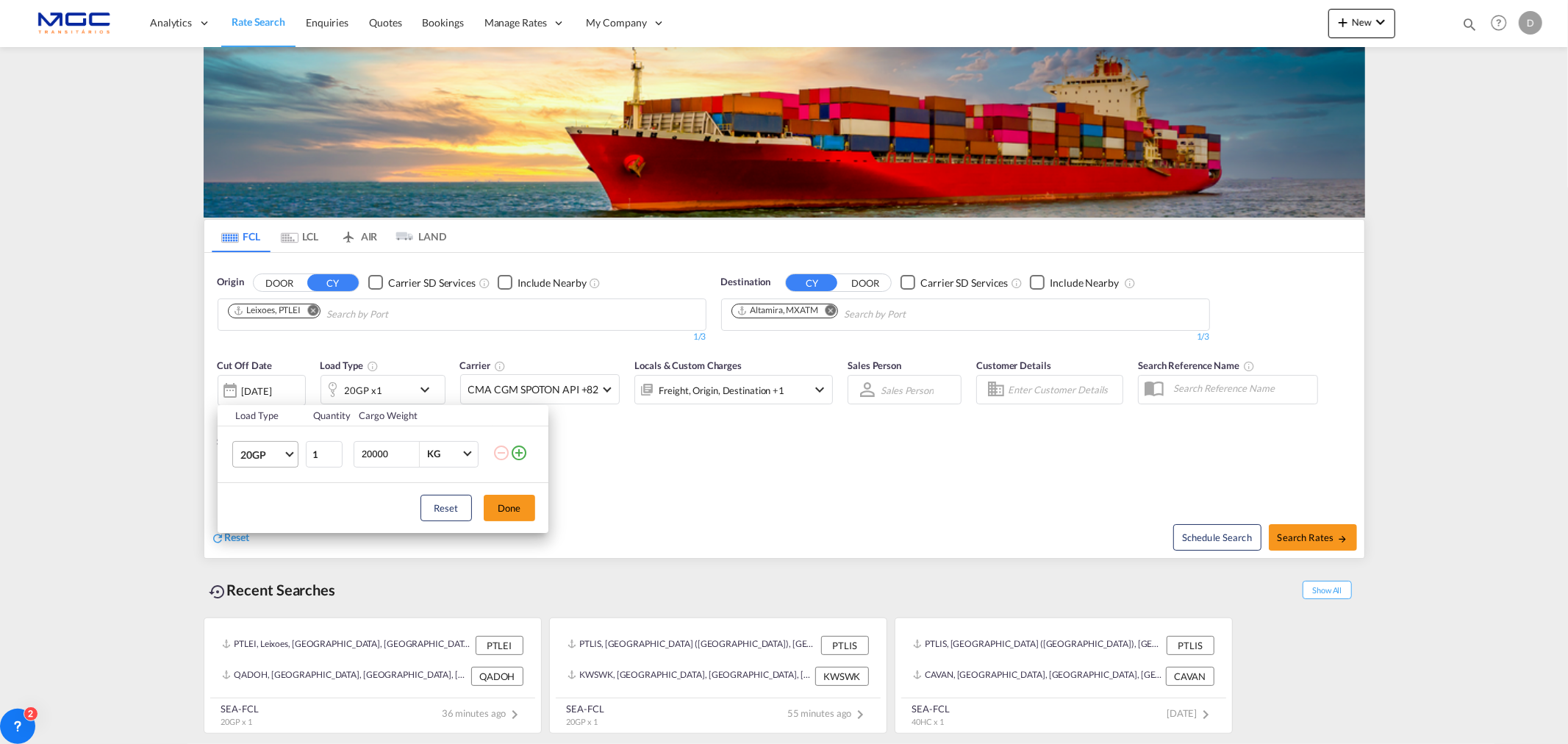
click at [285, 457] on md-select-value "20GP" at bounding box center [269, 455] width 59 height 25
click at [273, 513] on md-option "40HC" at bounding box center [277, 525] width 100 height 36
click at [527, 511] on button "Done" at bounding box center [510, 508] width 52 height 27
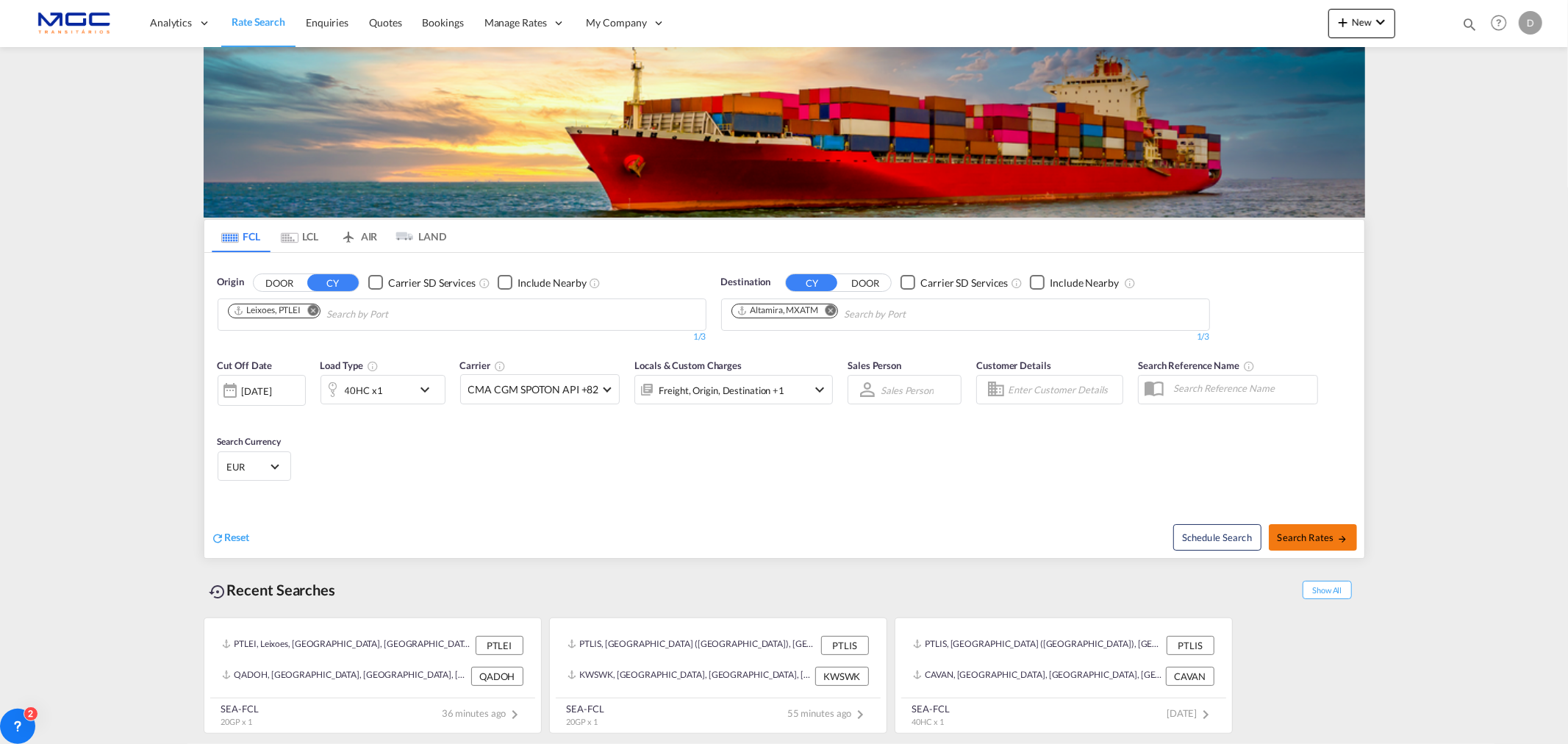
click at [1307, 538] on span "Search Rates" at bounding box center [1312, 538] width 70 height 12
type input "PTLEI to MXATM / 18 Aug 2025"
